Goal: Task Accomplishment & Management: Use online tool/utility

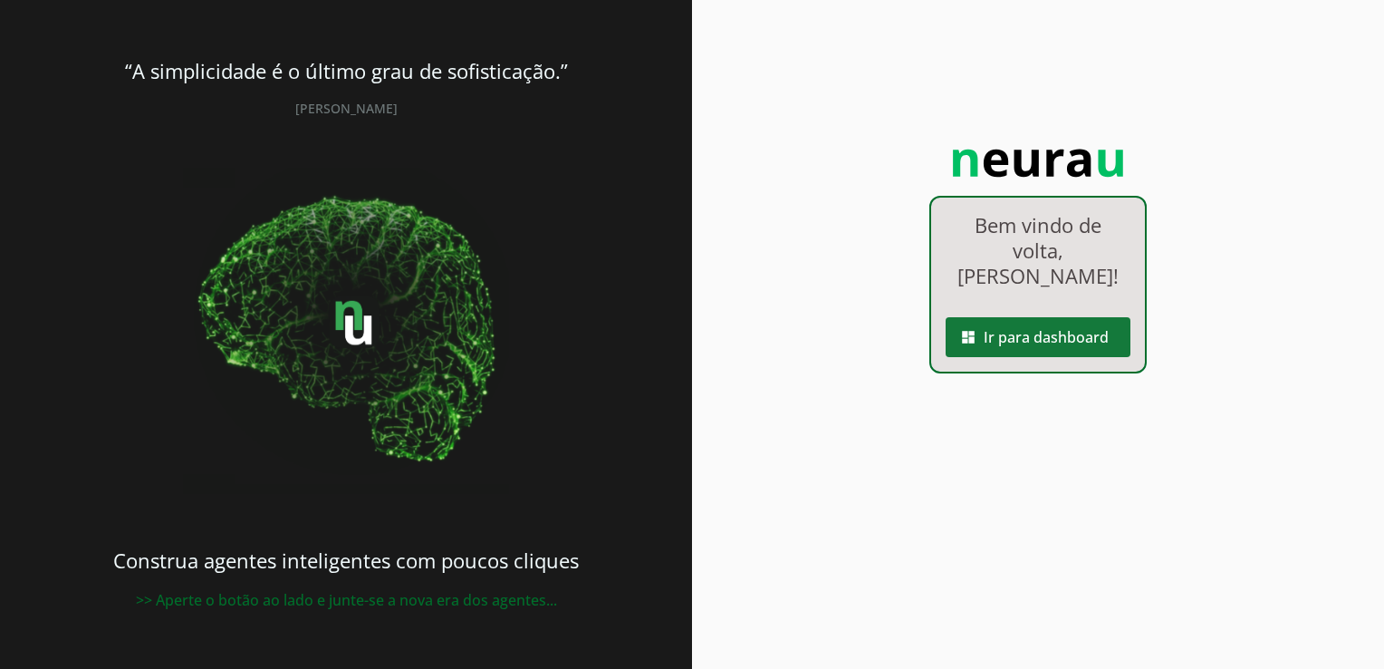
click at [1018, 324] on span at bounding box center [1038, 336] width 185 height 43
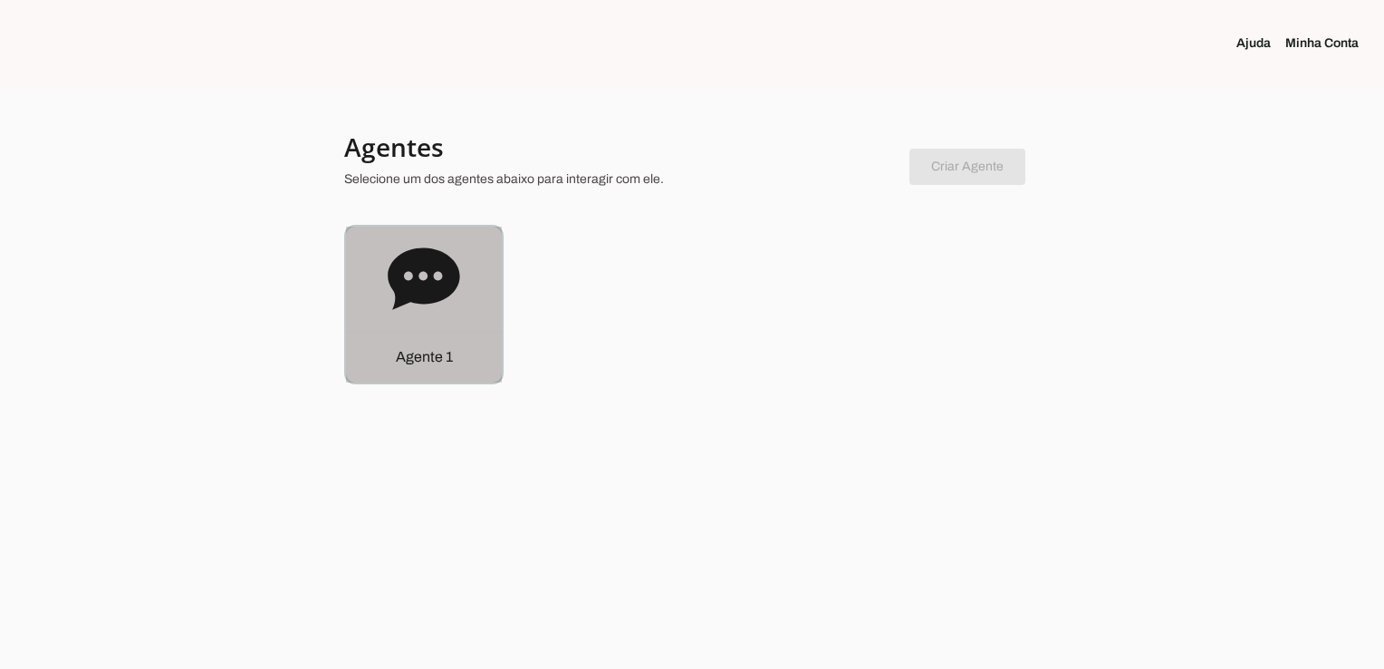
click at [406, 354] on p "Agente 1" at bounding box center [424, 357] width 57 height 22
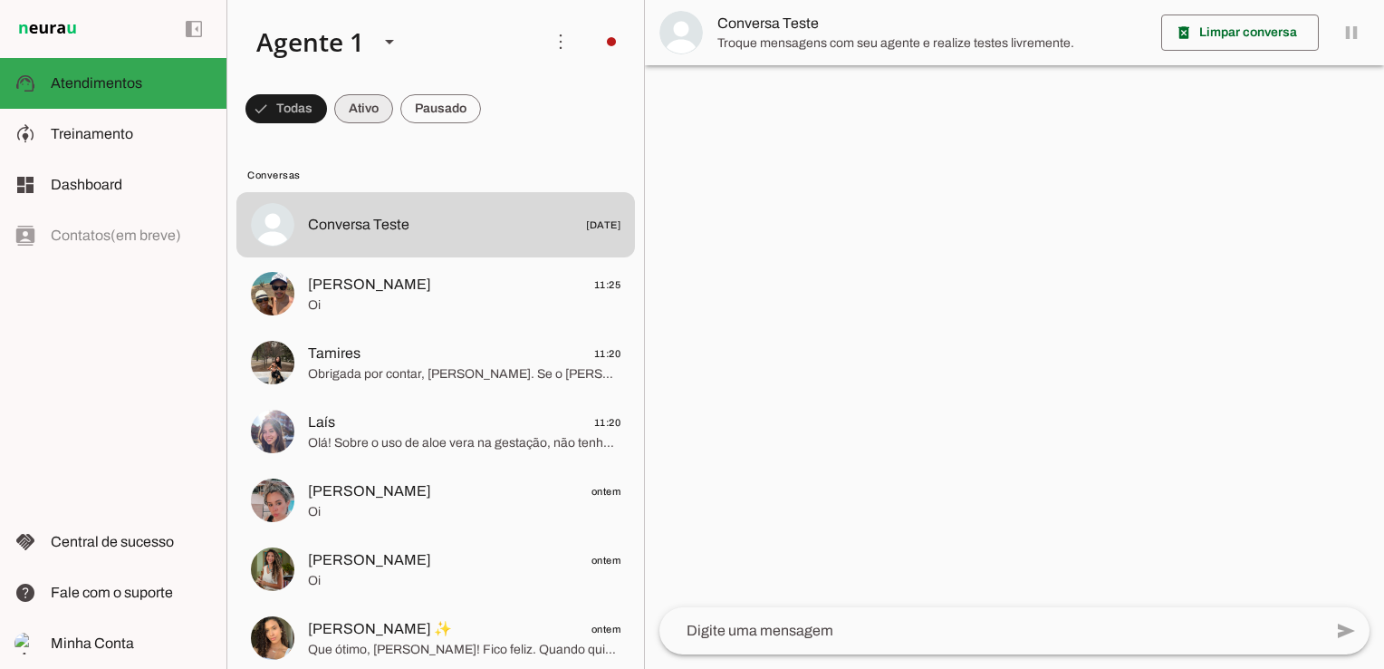
click at [359, 121] on span at bounding box center [363, 108] width 59 height 43
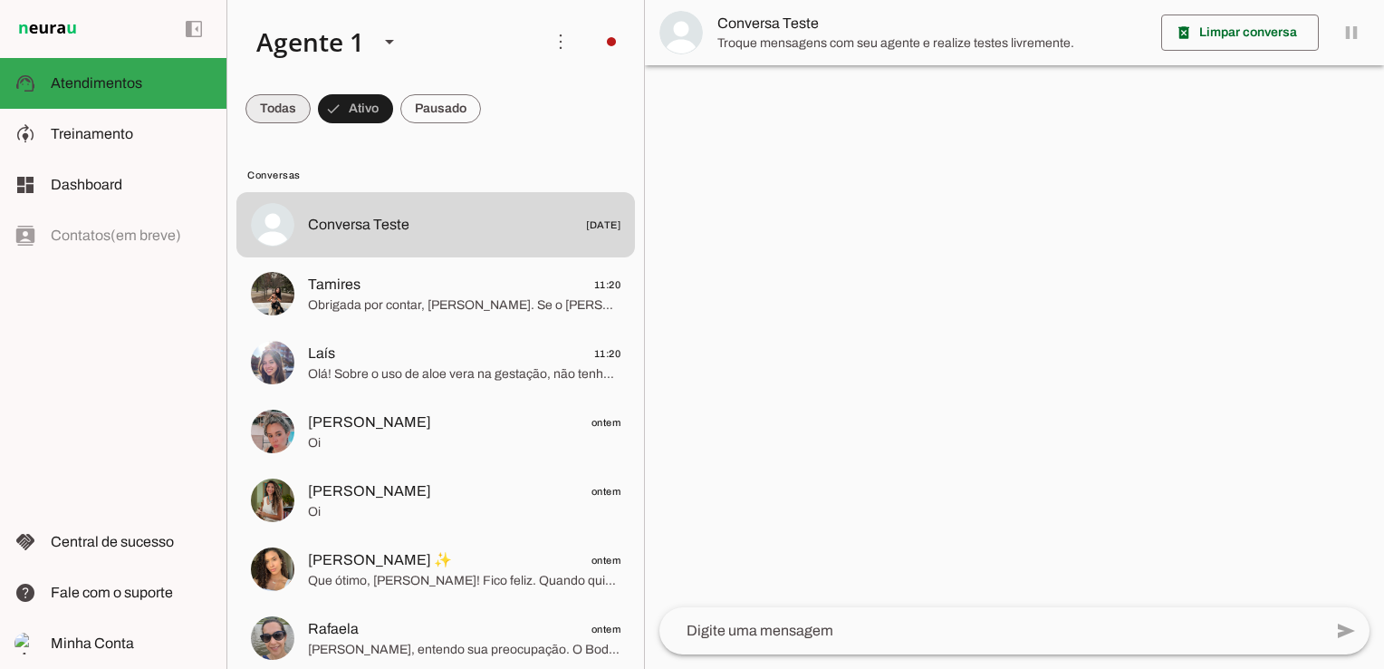
click at [300, 111] on span at bounding box center [277, 108] width 65 height 43
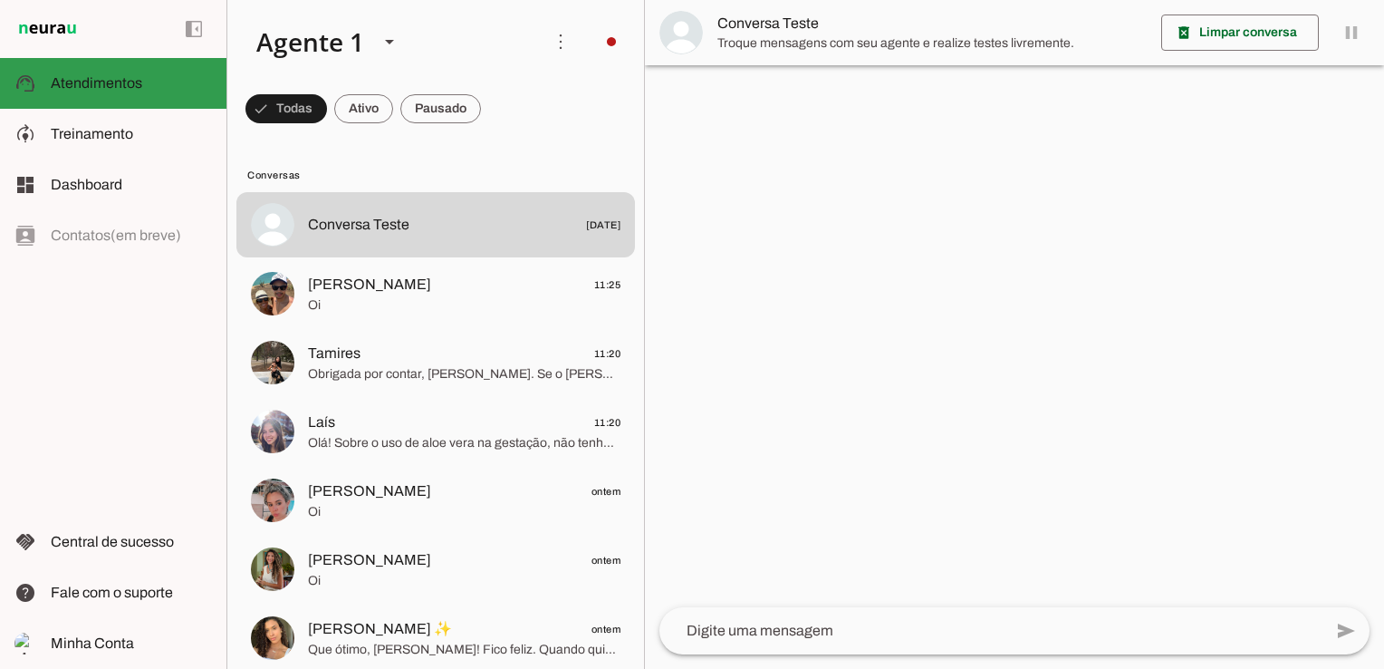
click at [187, 72] on slot at bounding box center [131, 83] width 161 height 22
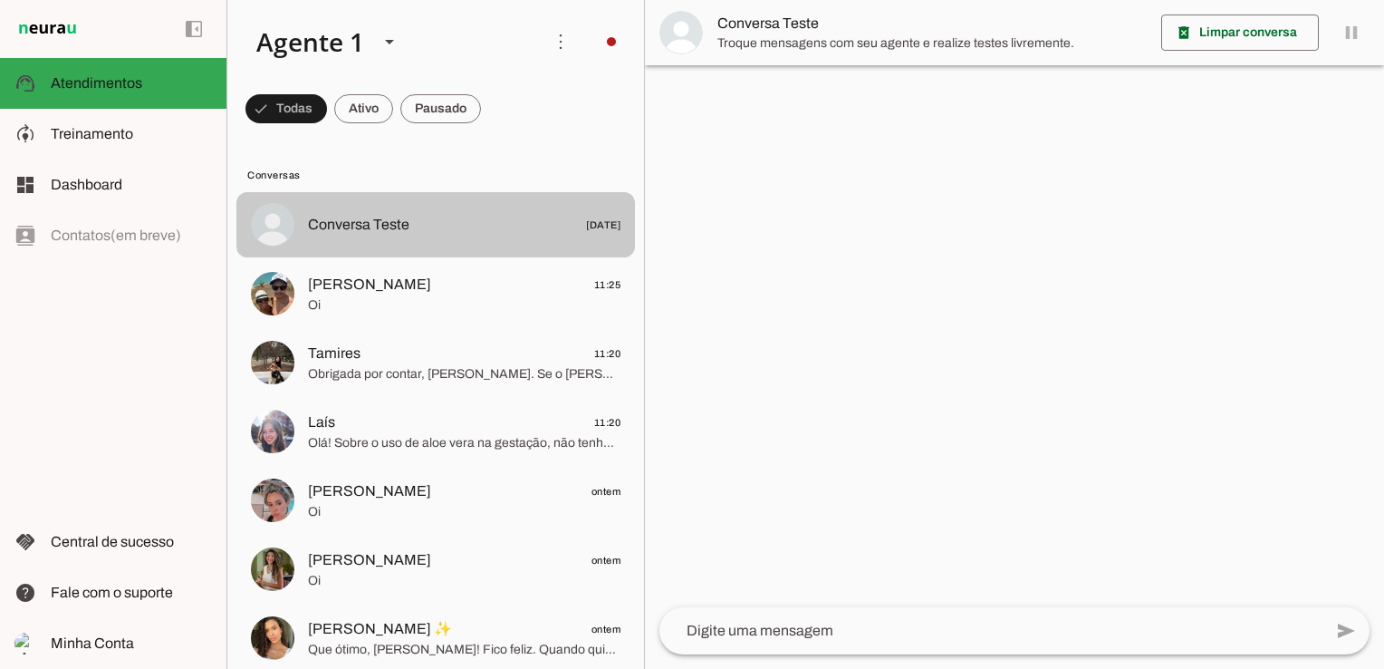
click at [388, 239] on md-item "Conversa Teste [DATE]" at bounding box center [435, 224] width 399 height 65
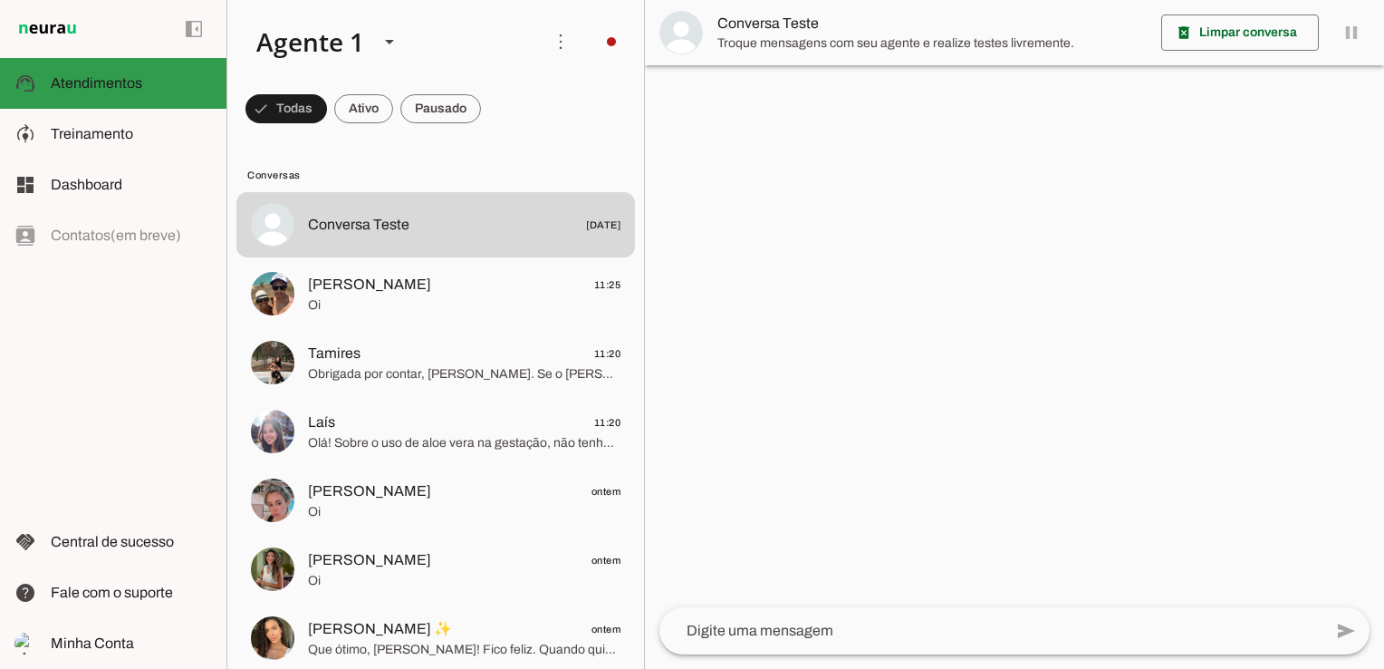
click at [156, 85] on slot at bounding box center [131, 83] width 161 height 22
click at [355, 112] on span at bounding box center [363, 108] width 59 height 43
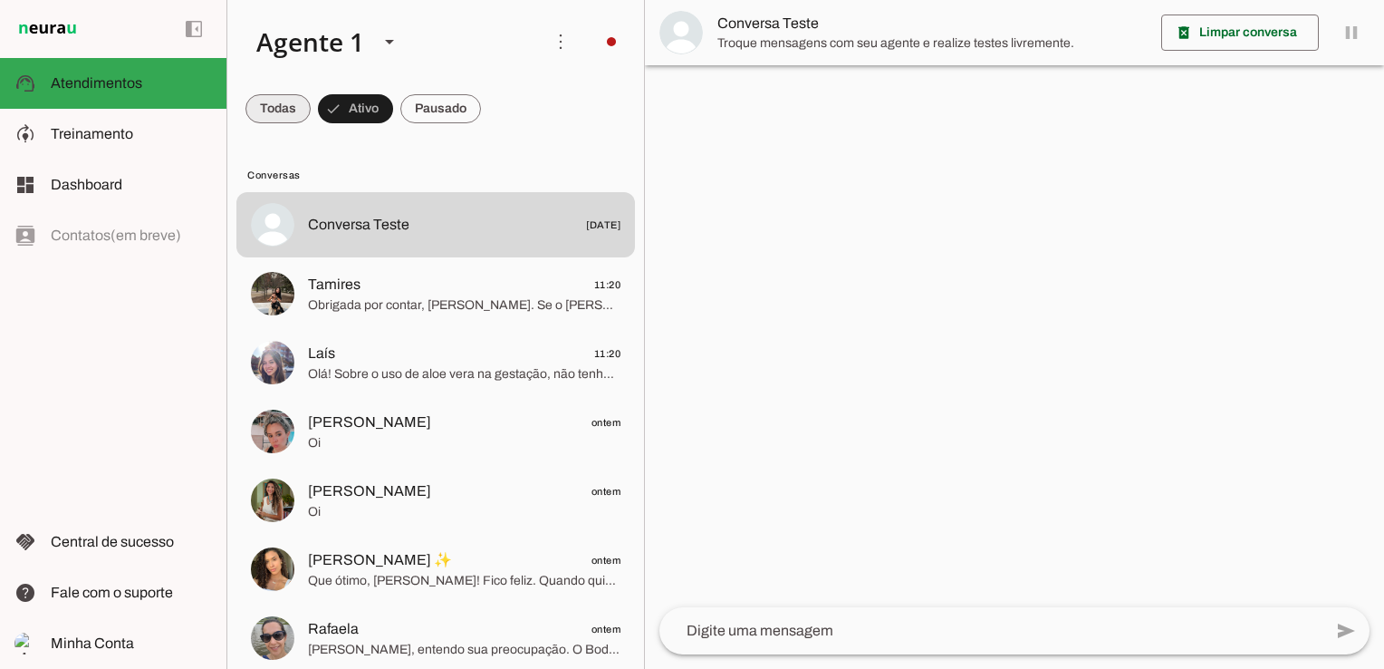
click at [288, 107] on span at bounding box center [277, 108] width 65 height 43
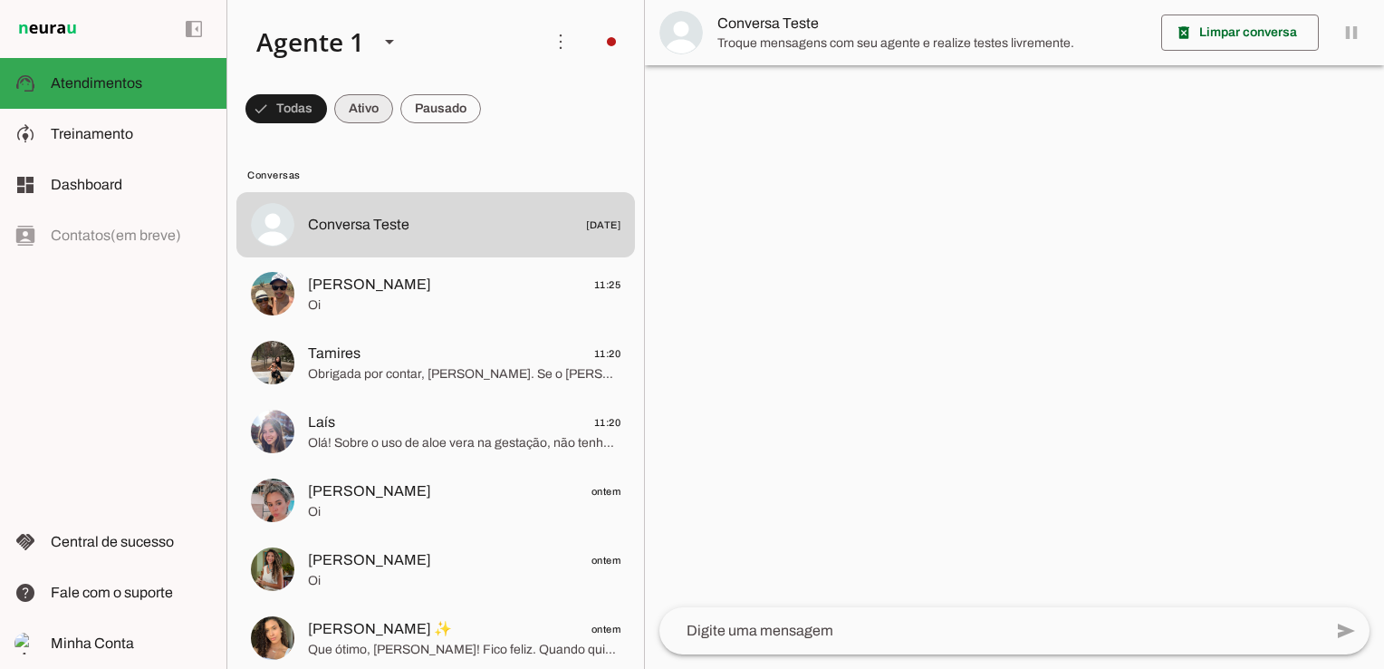
click at [385, 115] on span at bounding box center [363, 108] width 59 height 43
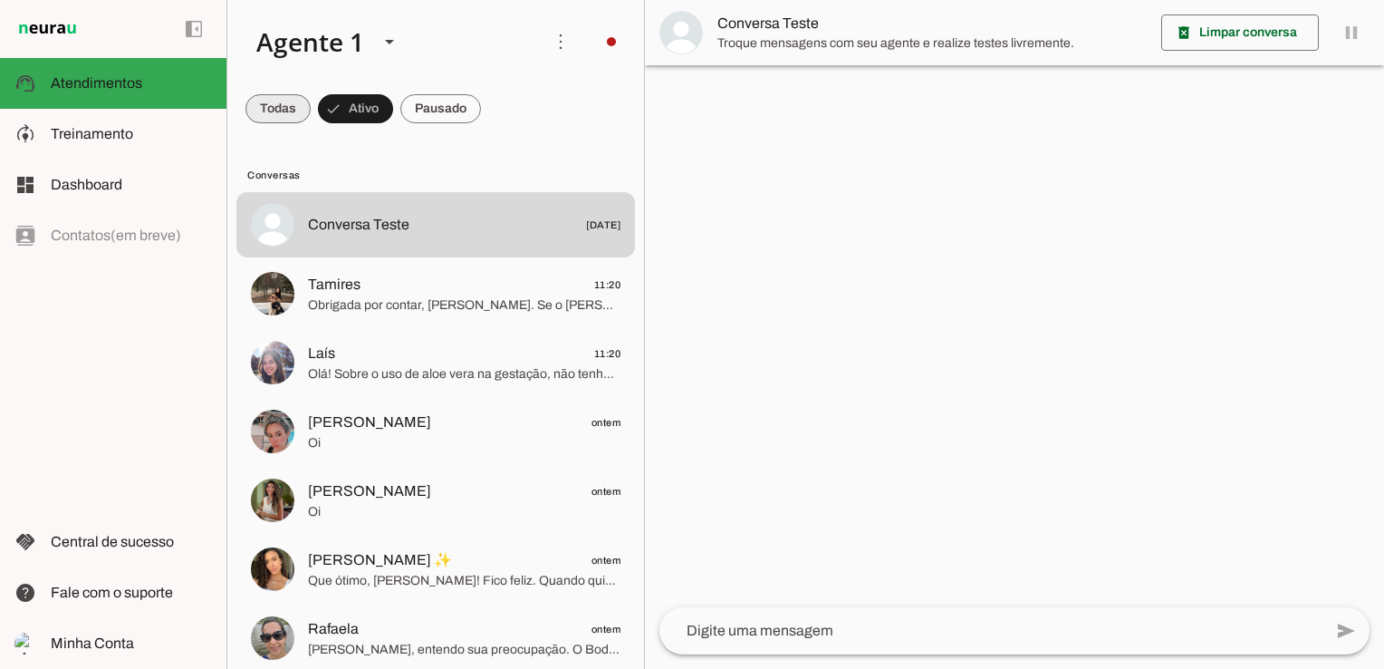
click at [290, 102] on span at bounding box center [277, 108] width 65 height 43
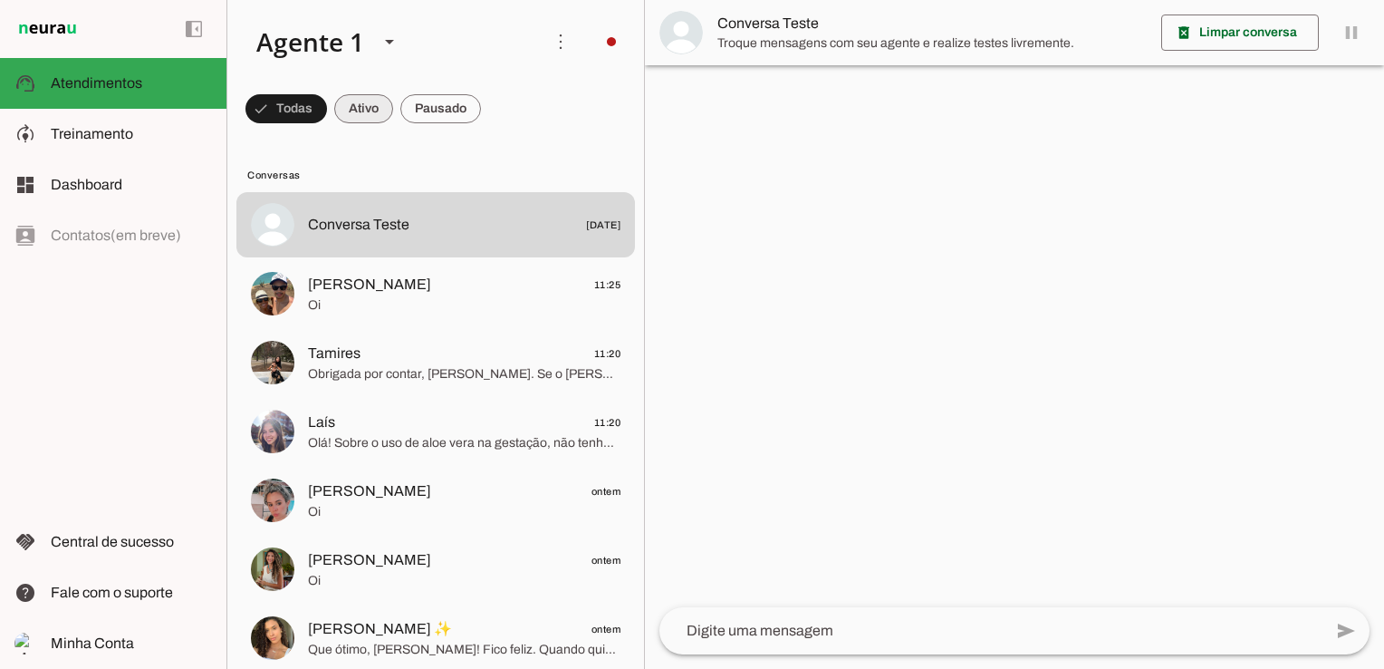
click at [371, 103] on span at bounding box center [363, 108] width 59 height 43
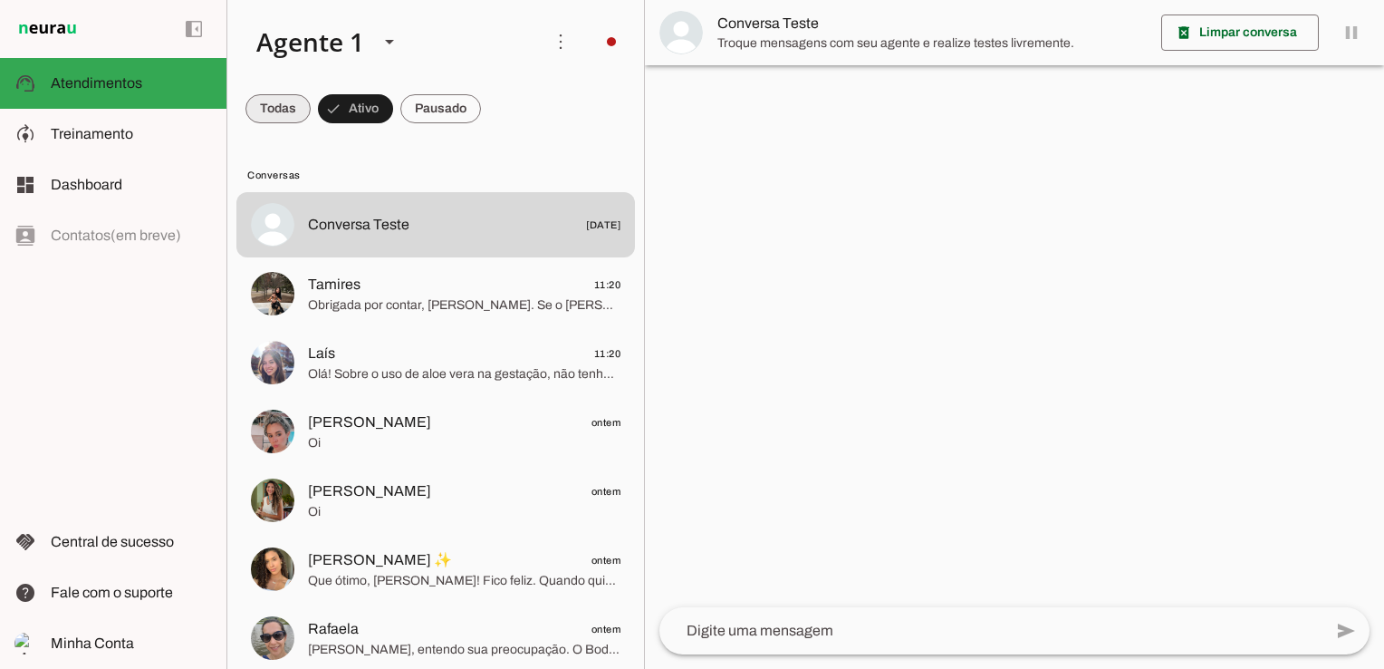
click at [275, 111] on span at bounding box center [277, 108] width 65 height 43
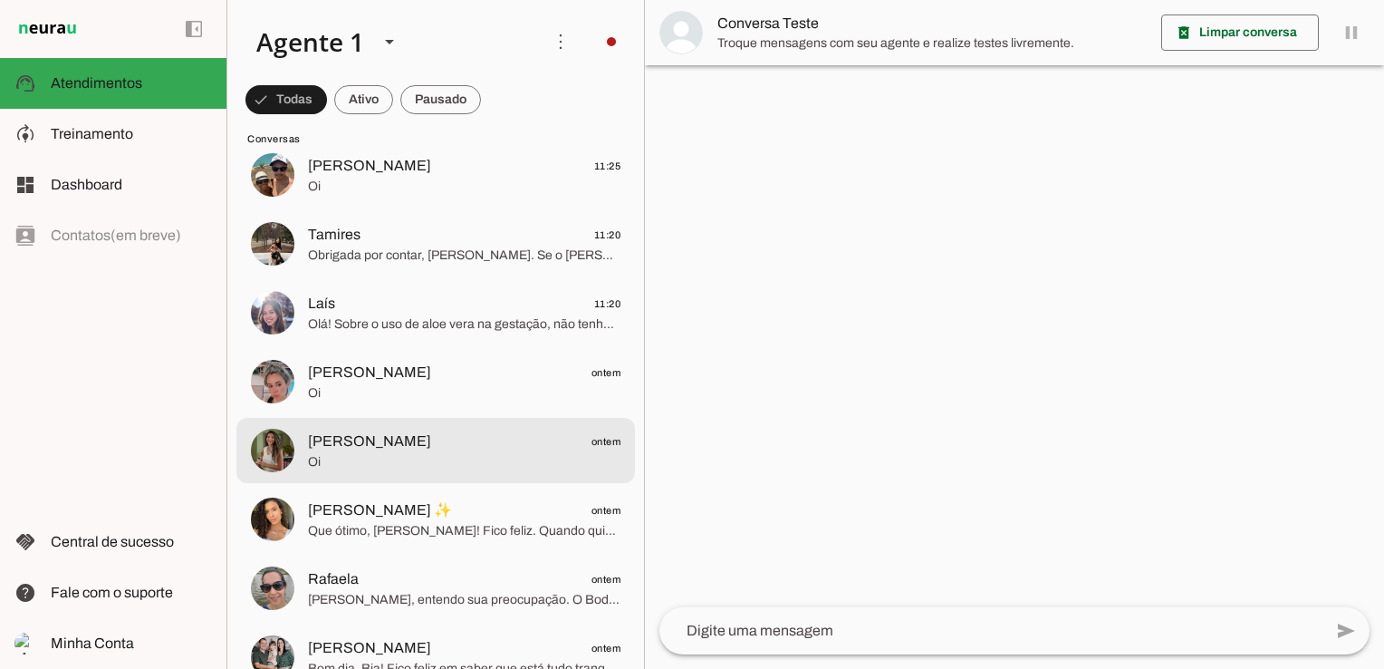
scroll to position [119, 0]
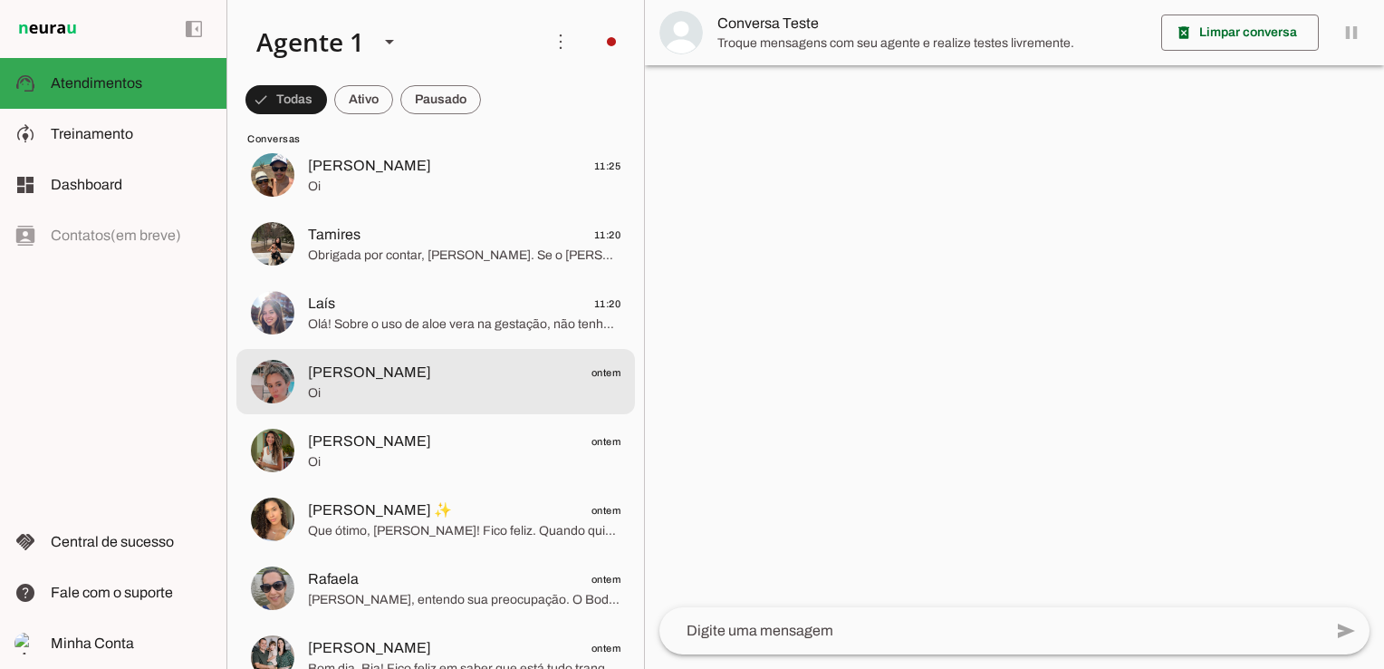
click at [442, 408] on md-item "[PERSON_NAME] ontem Oi" at bounding box center [435, 381] width 399 height 65
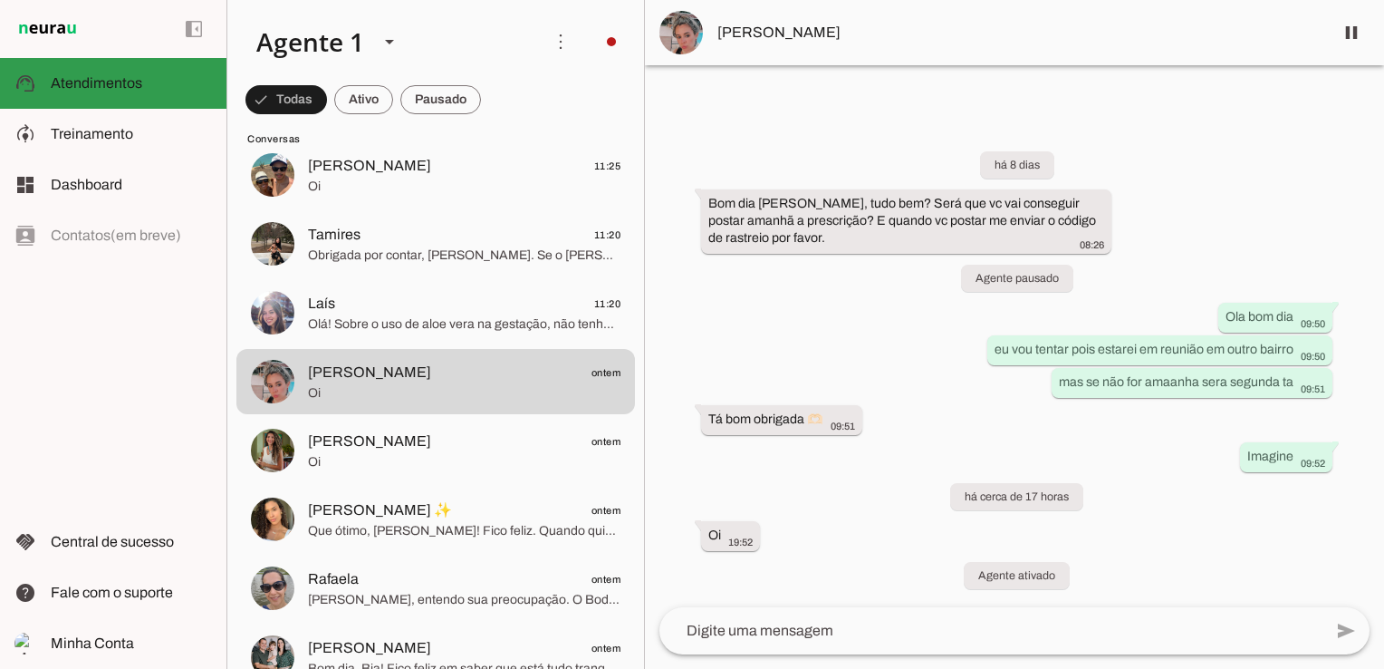
click at [155, 79] on slot at bounding box center [131, 83] width 161 height 22
